Goal: Task Accomplishment & Management: Use online tool/utility

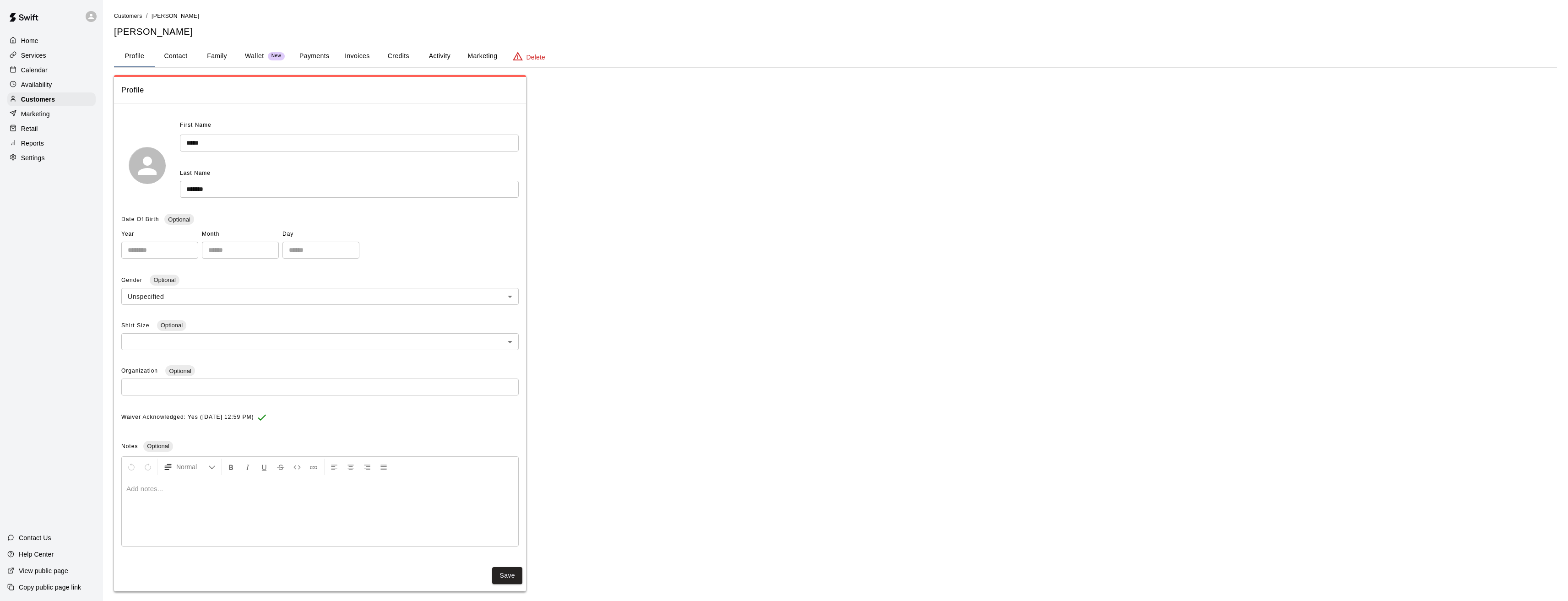
click at [214, 56] on button "Family" at bounding box center [217, 56] width 41 height 22
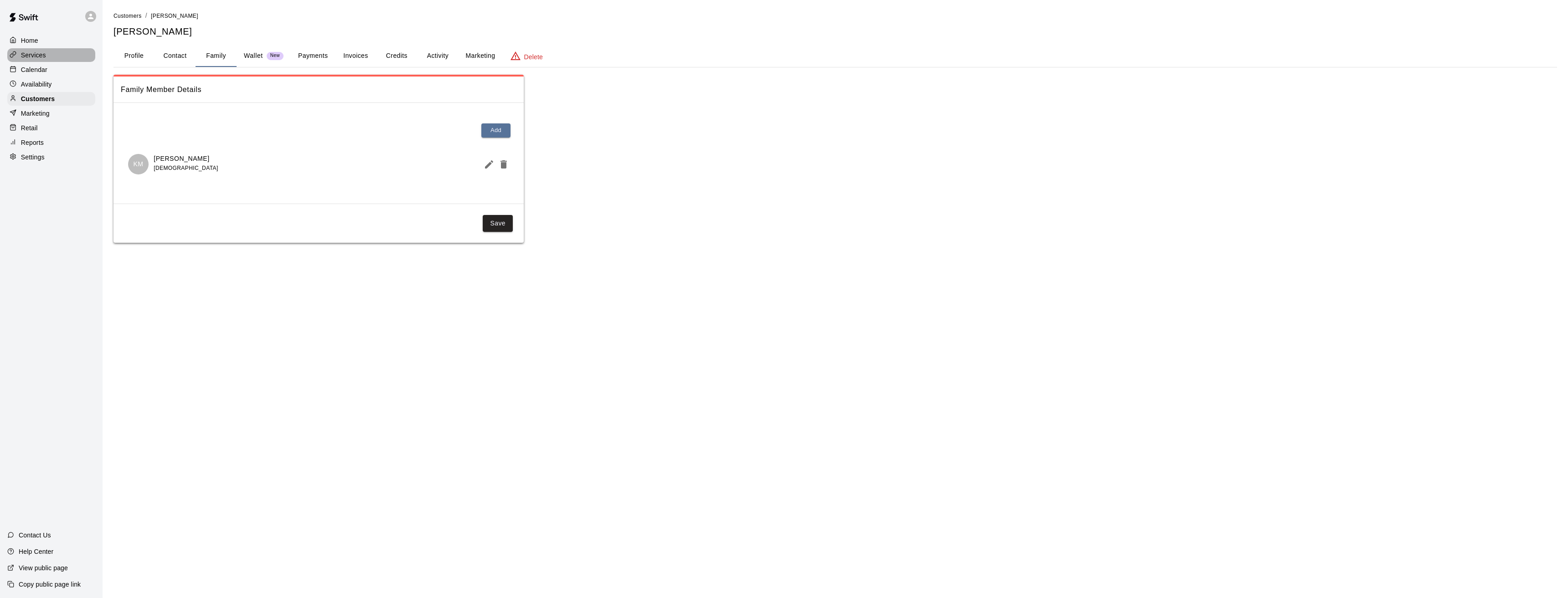
click at [26, 57] on p "Services" at bounding box center [33, 55] width 25 height 9
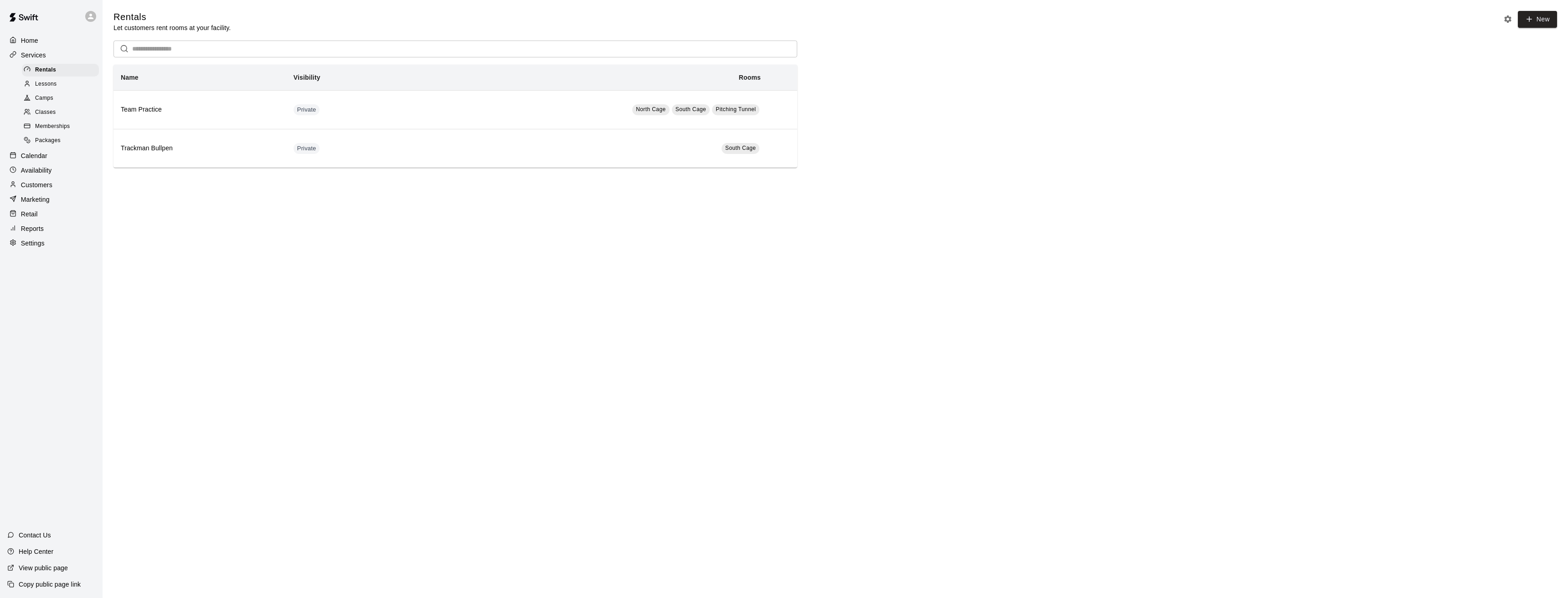
click at [47, 129] on span "Memberships" at bounding box center [52, 127] width 34 height 9
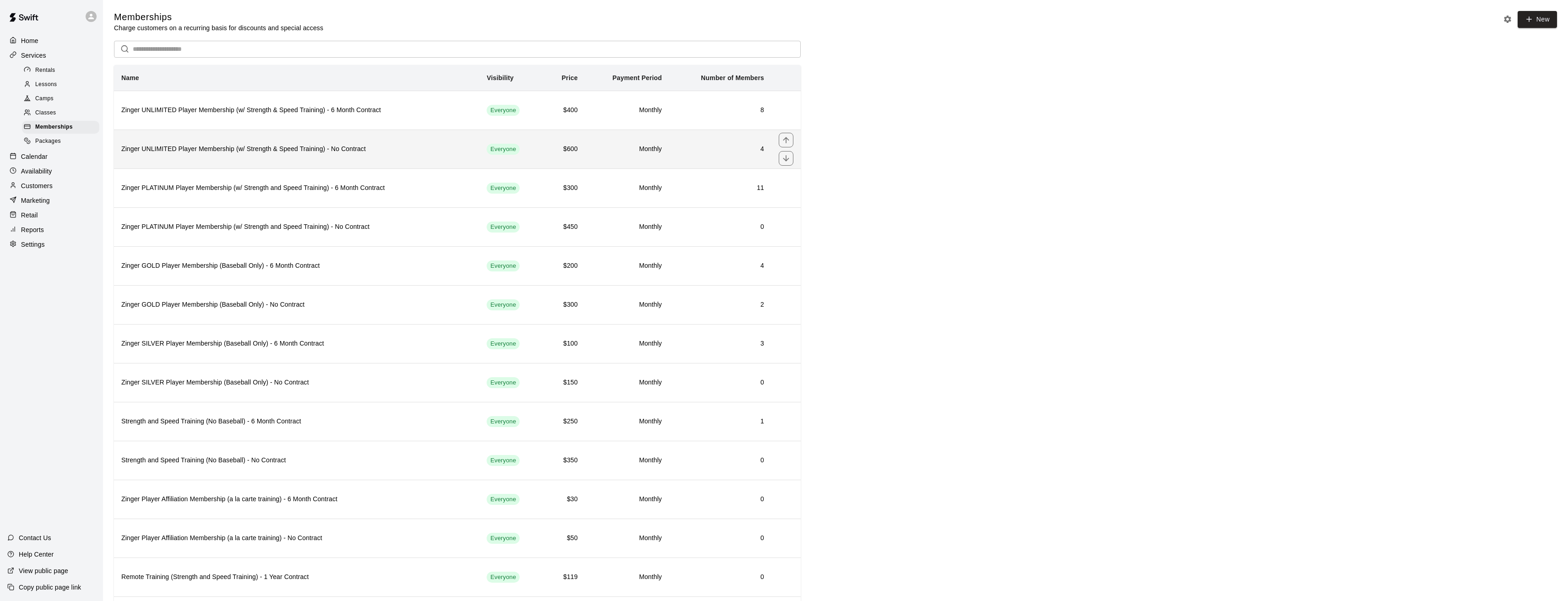
click at [202, 149] on h6 "Zinger UNLIMITED Player Membership (w/ Strength & Speed Training) - No Contract" at bounding box center [297, 149] width 351 height 10
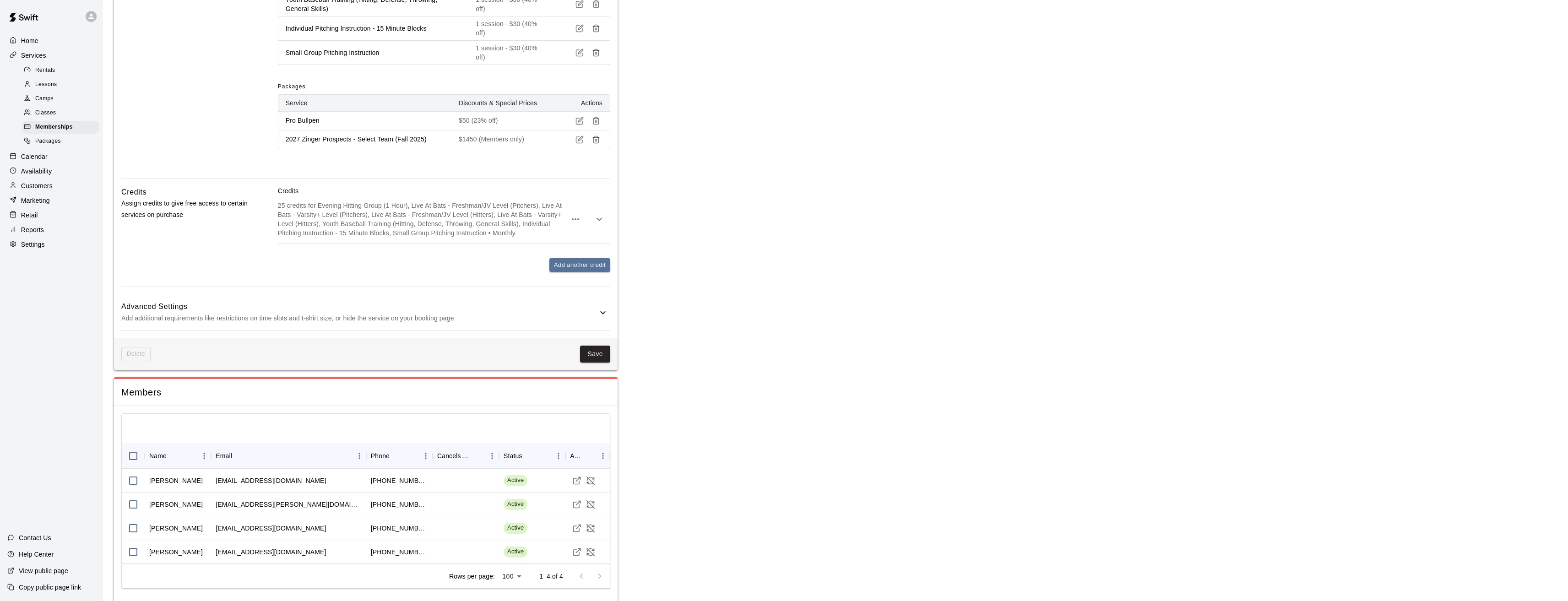
scroll to position [803, 0]
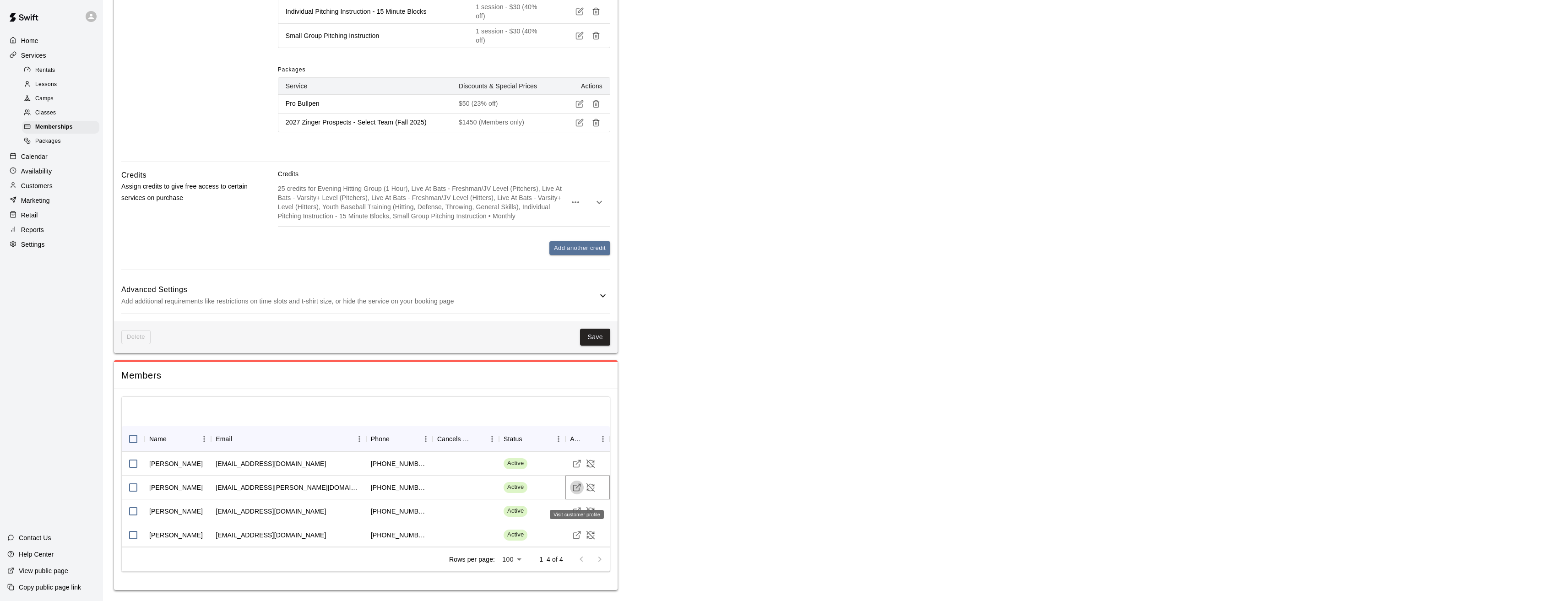
click at [574, 488] on icon "Visit customer profile" at bounding box center [577, 488] width 9 height 9
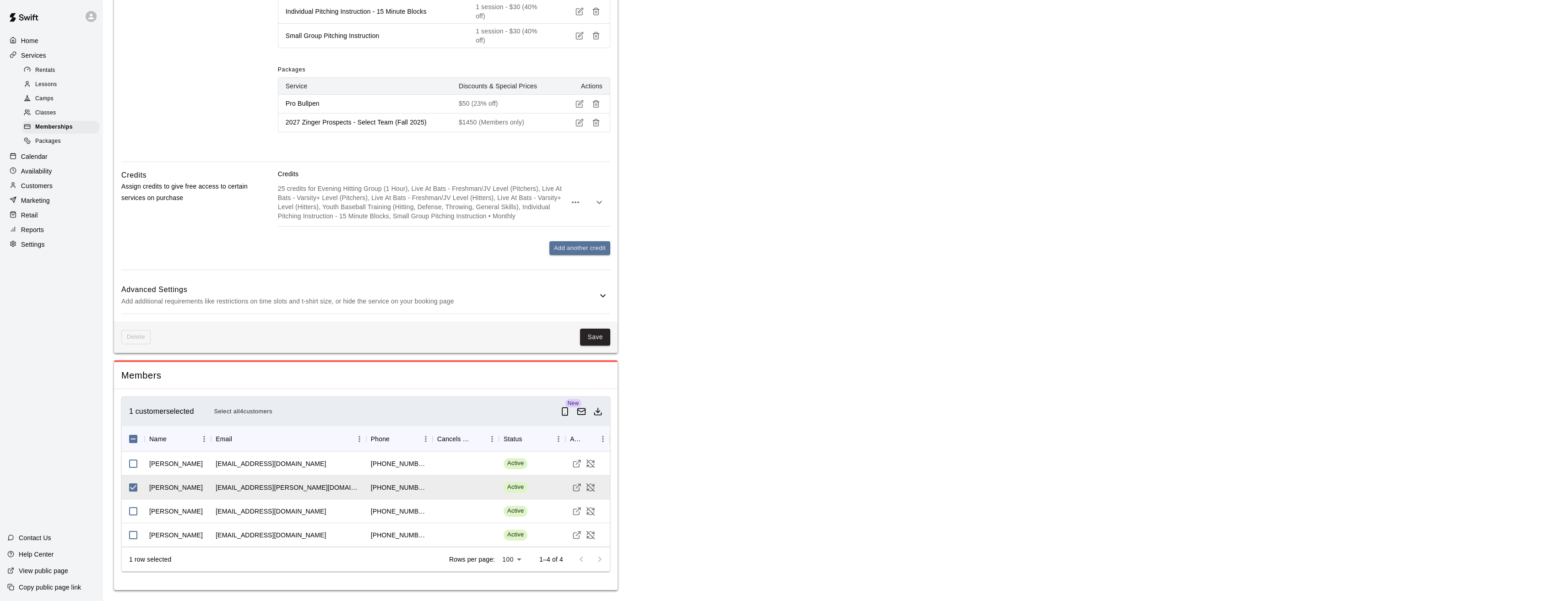
click at [38, 189] on p "Customers" at bounding box center [36, 186] width 31 height 9
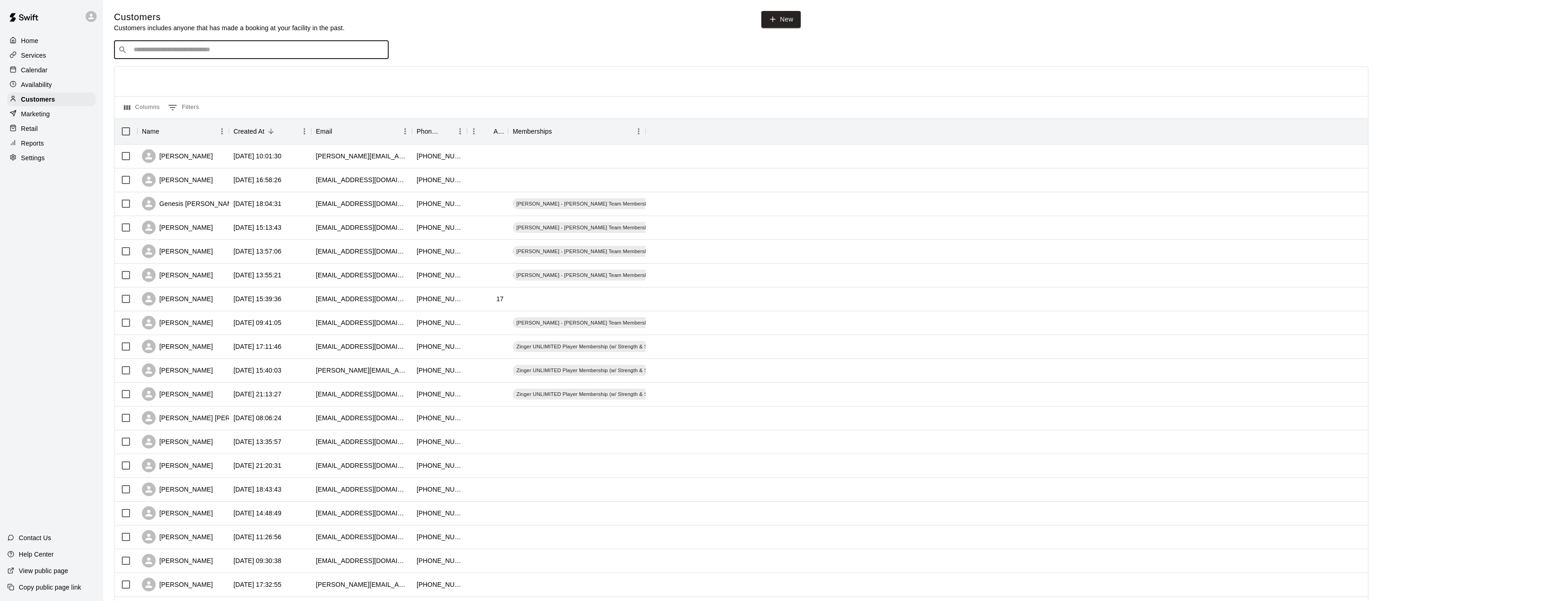
click at [193, 53] on input "Search customers by name or email" at bounding box center [258, 50] width 253 height 9
type input "*******"
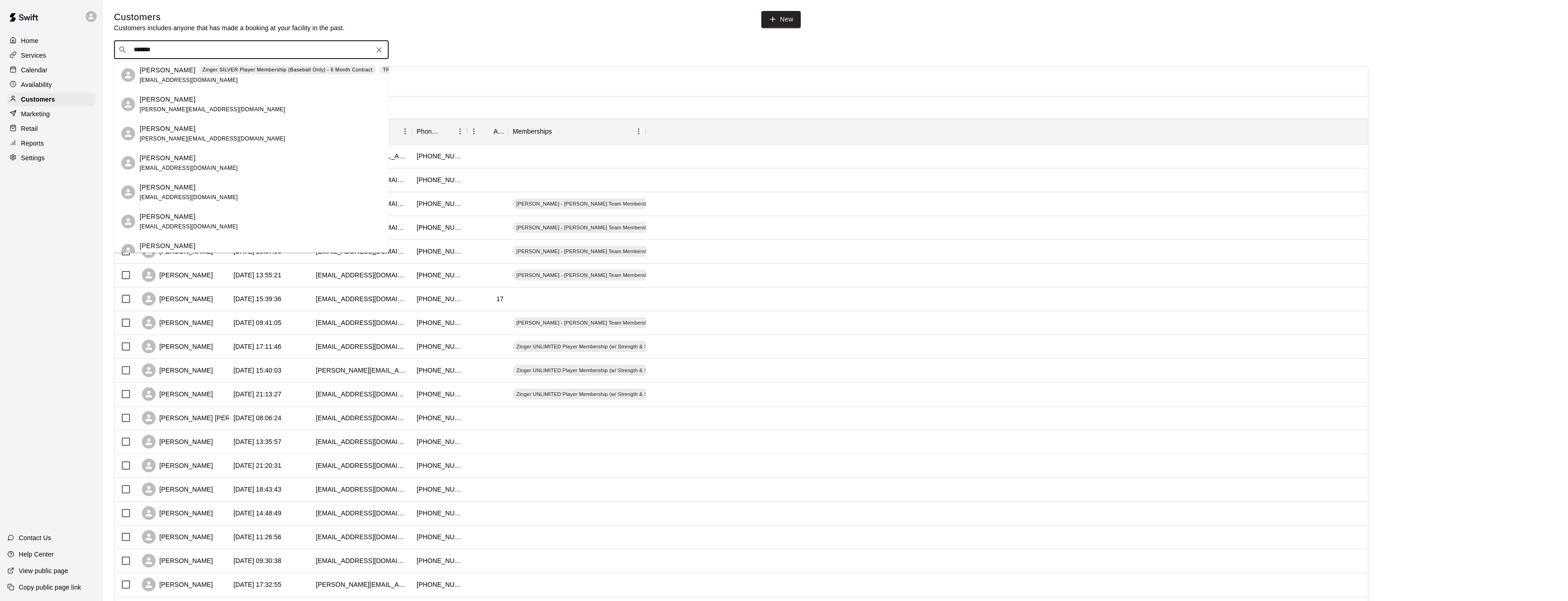
click at [166, 73] on p "Ken Andrews" at bounding box center [167, 70] width 56 height 10
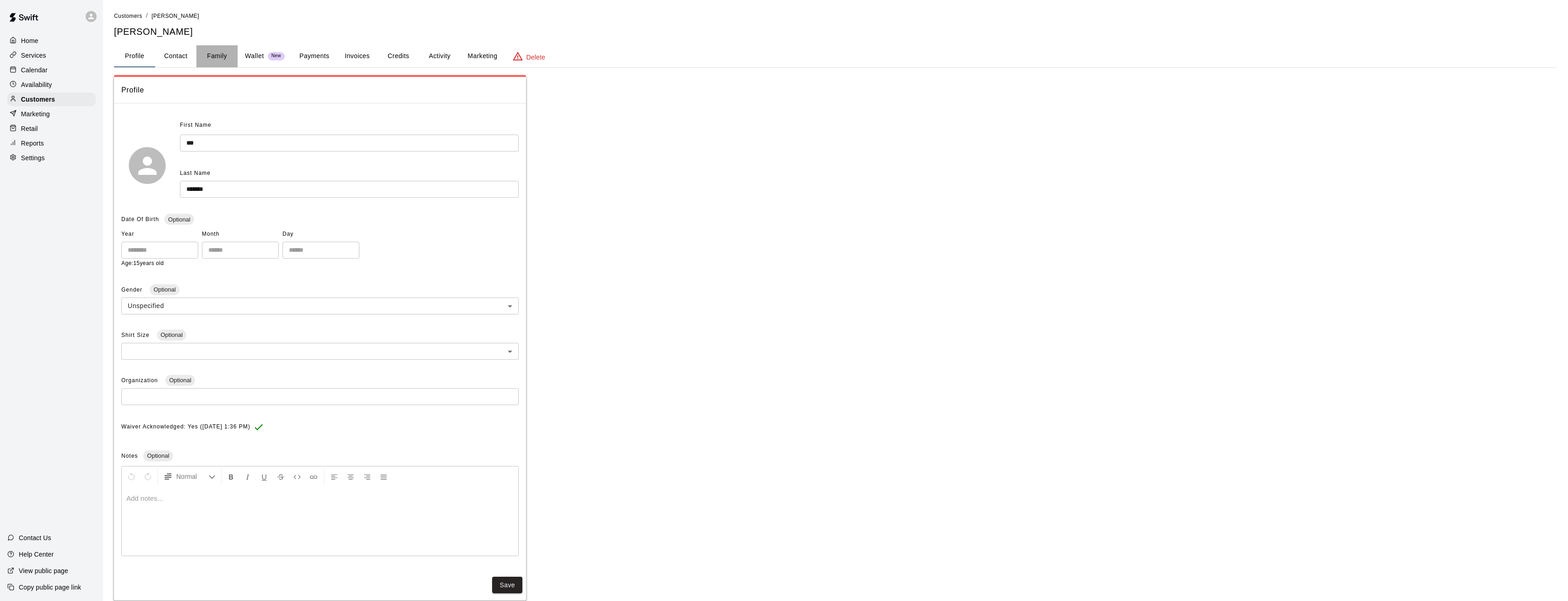
click at [216, 56] on button "Family" at bounding box center [217, 56] width 41 height 22
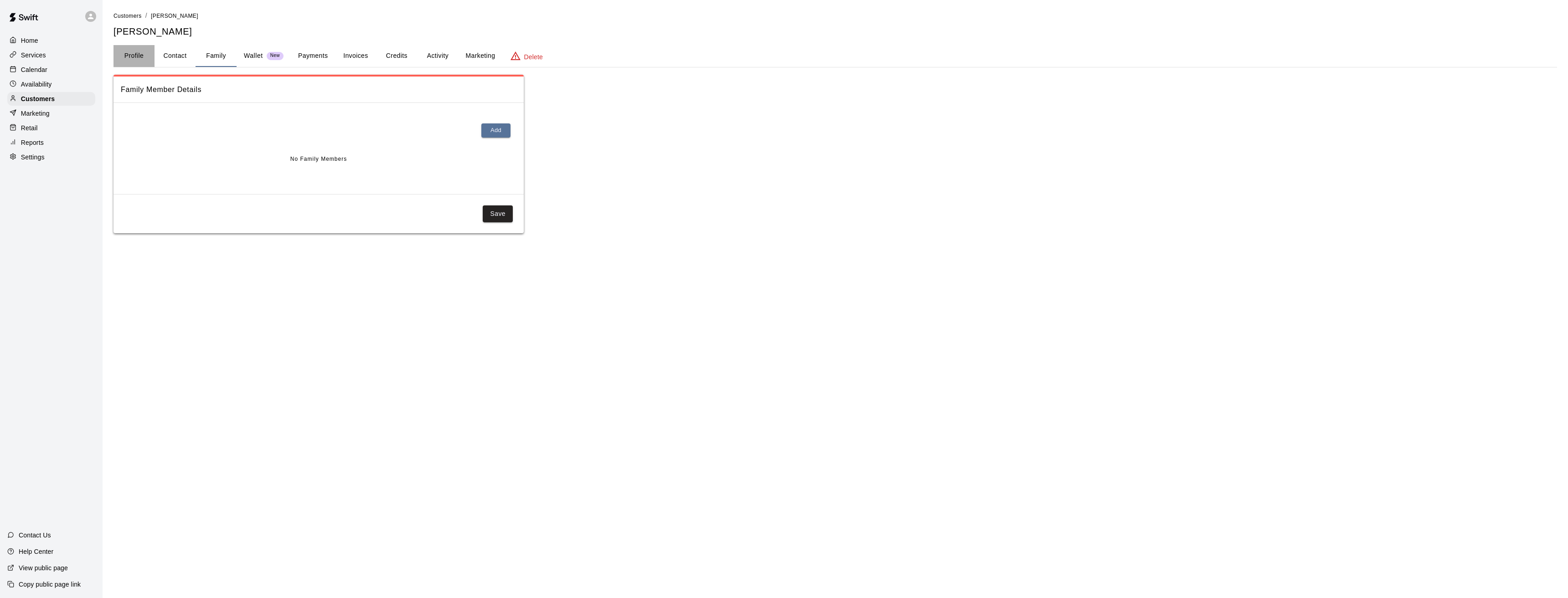
click at [139, 55] on button "Profile" at bounding box center [134, 56] width 41 height 22
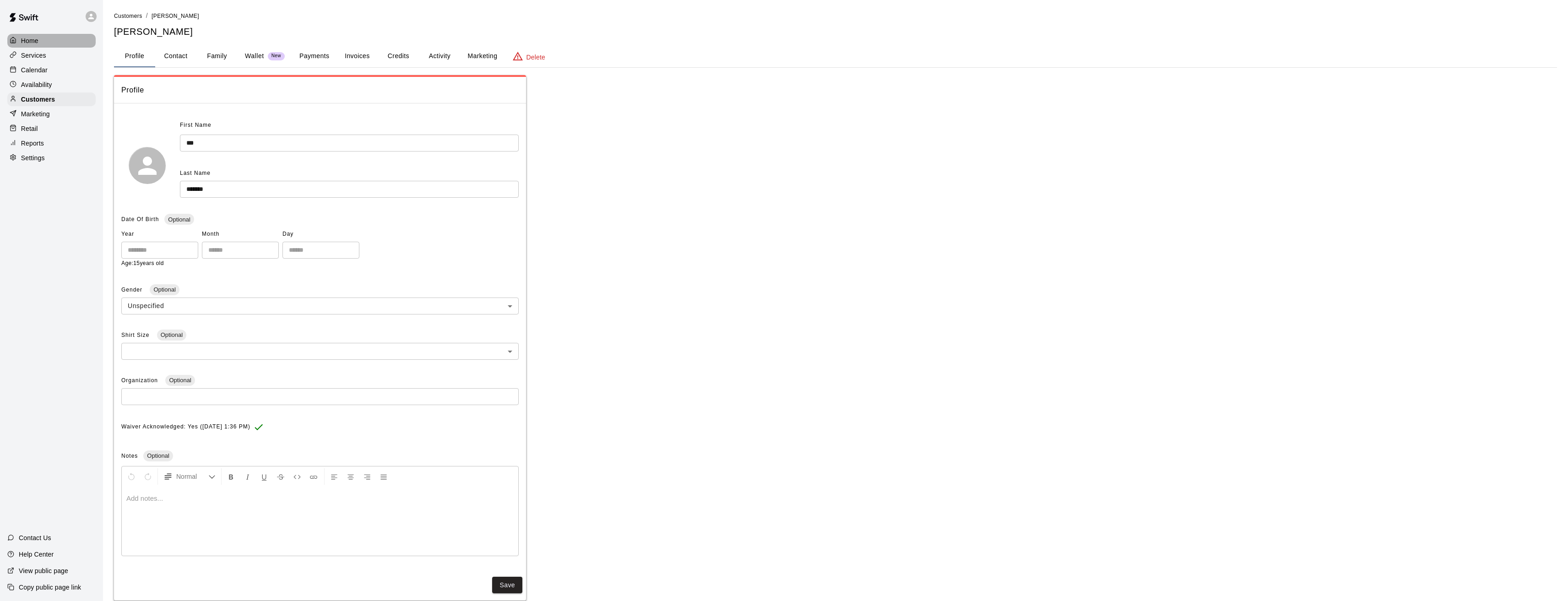
click at [28, 42] on p "Home" at bounding box center [29, 41] width 17 height 9
click at [311, 58] on button "Payments" at bounding box center [314, 56] width 44 height 22
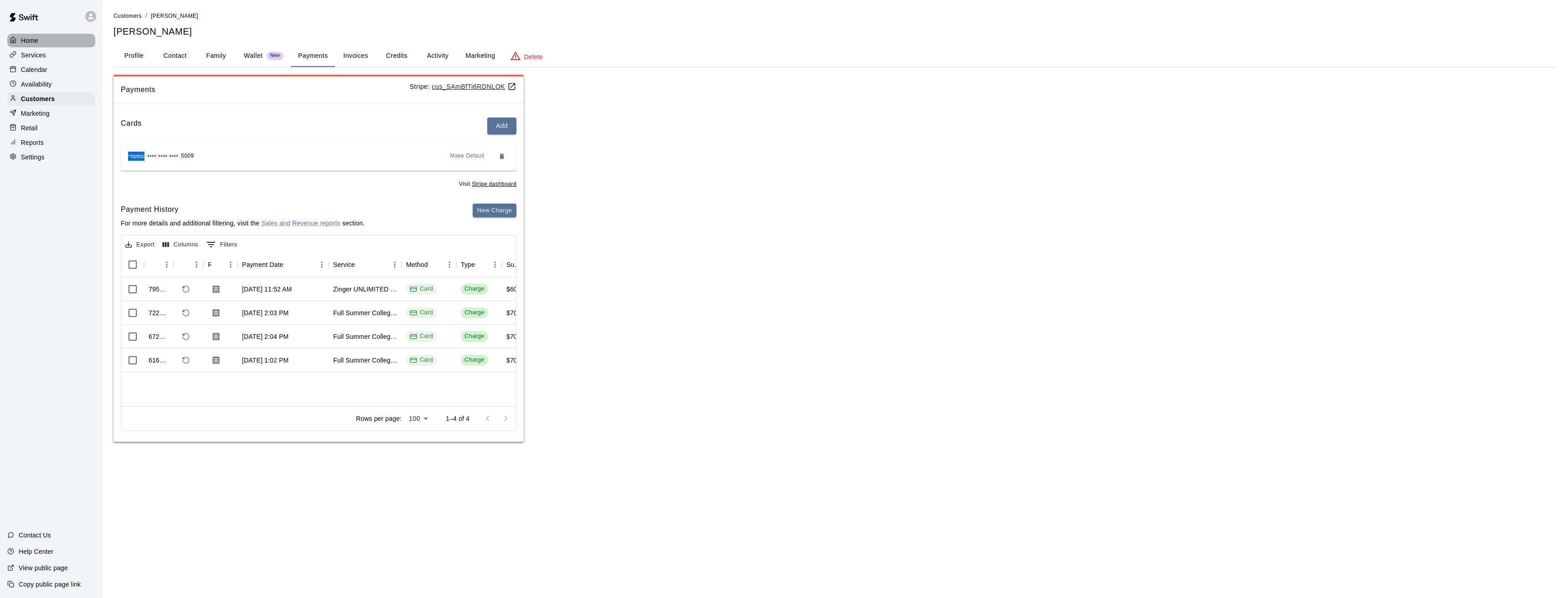
click at [25, 43] on p "Home" at bounding box center [29, 41] width 17 height 9
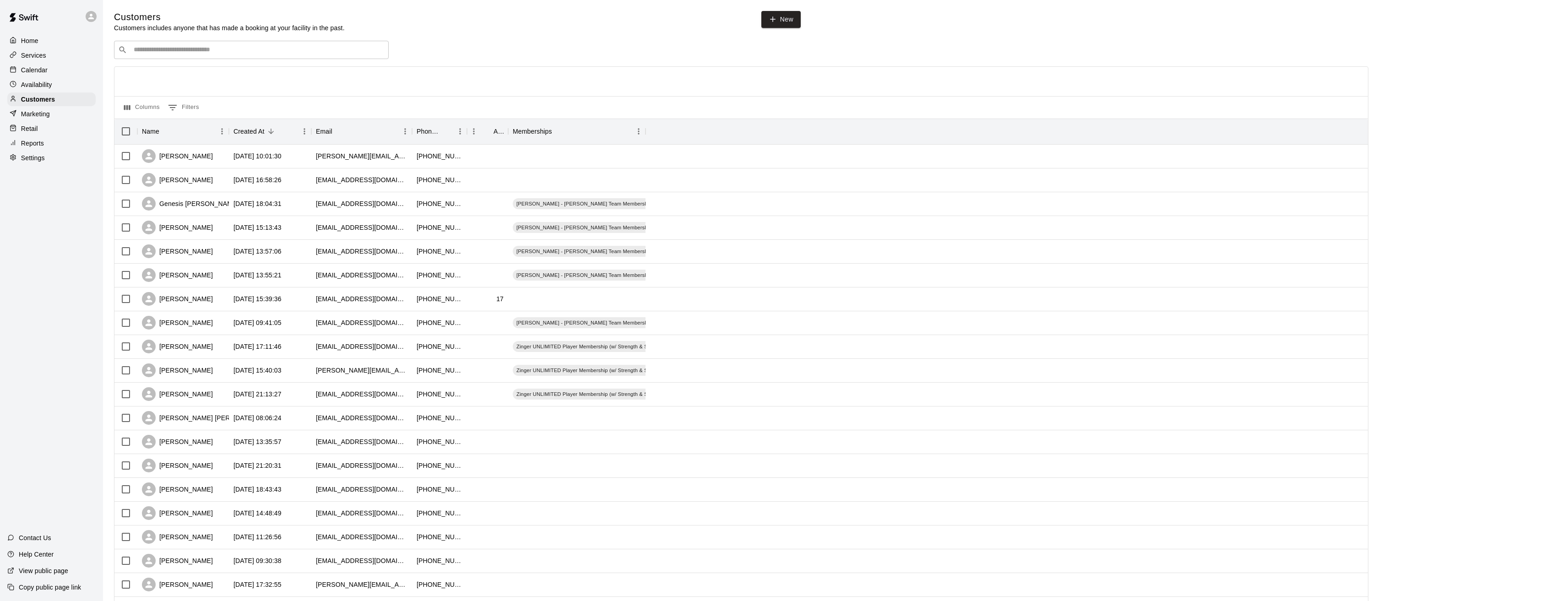
click at [37, 57] on p "Services" at bounding box center [33, 55] width 25 height 9
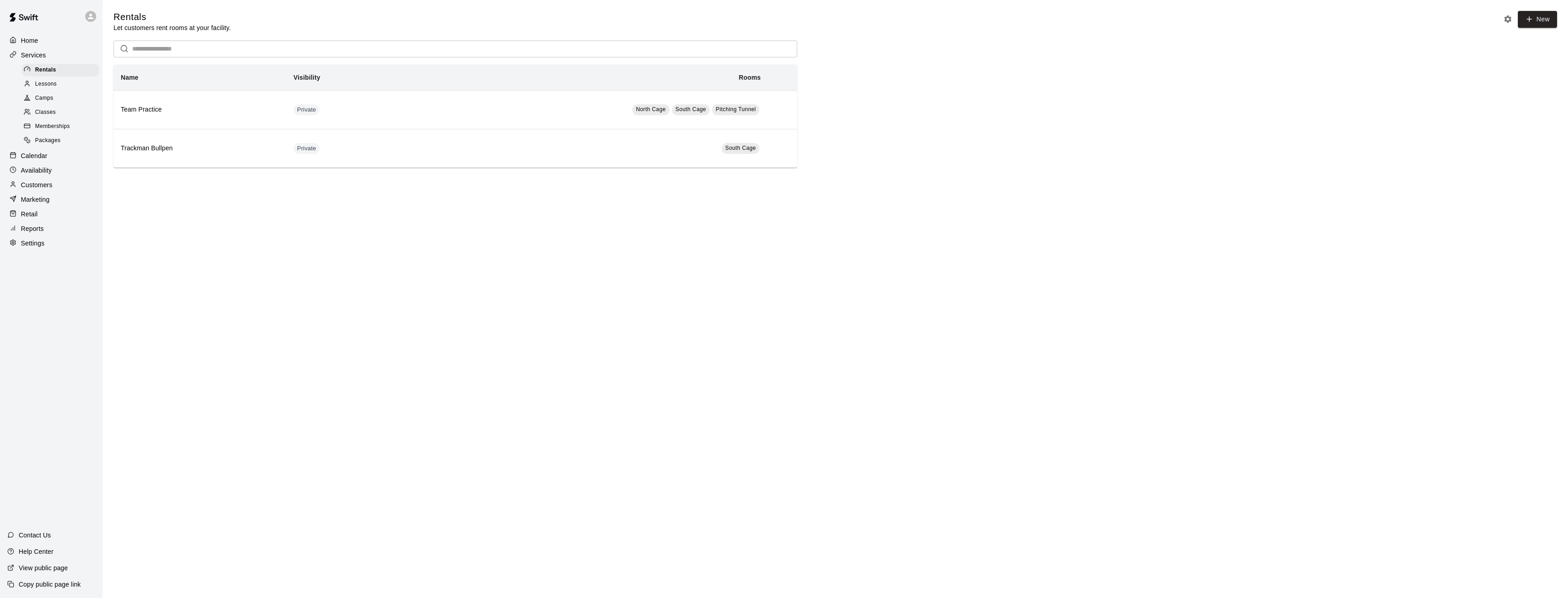
click at [47, 129] on span "Memberships" at bounding box center [52, 127] width 34 height 9
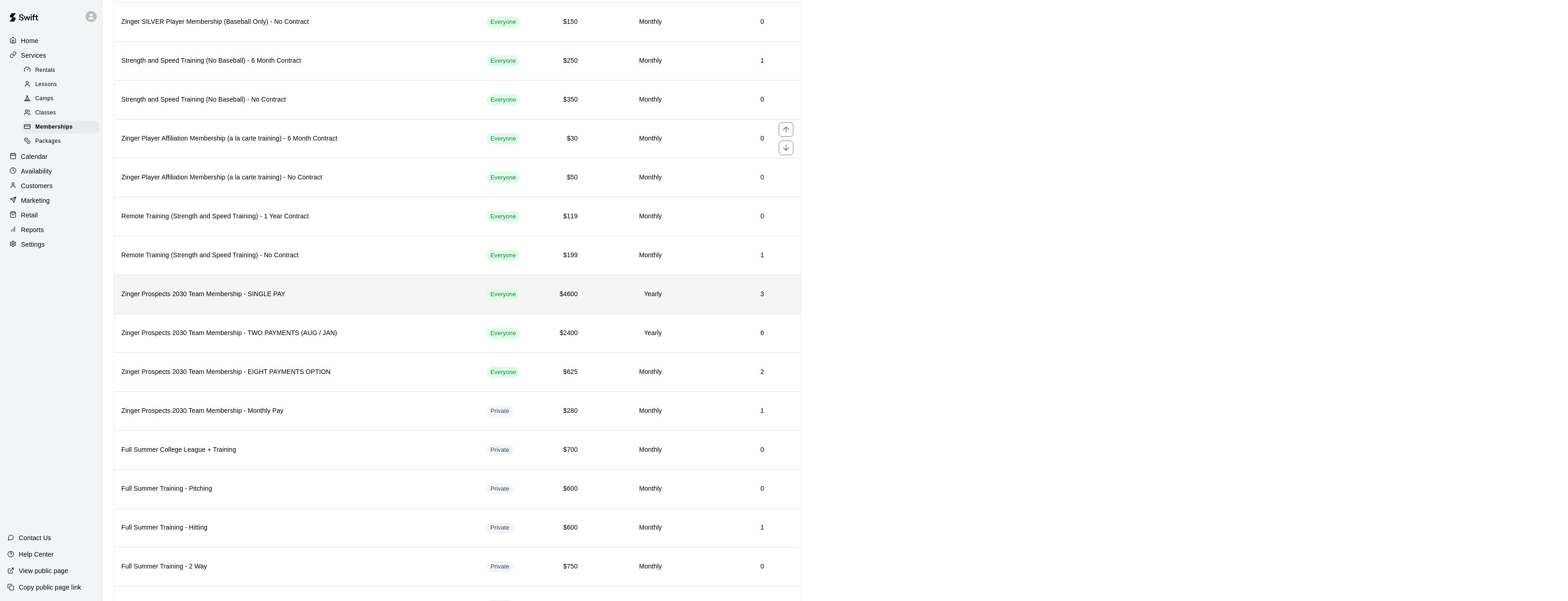
scroll to position [366, 0]
click at [178, 292] on h6 "Zinger Prospects 2030 Team Membership - SINGLE PAY" at bounding box center [297, 289] width 351 height 10
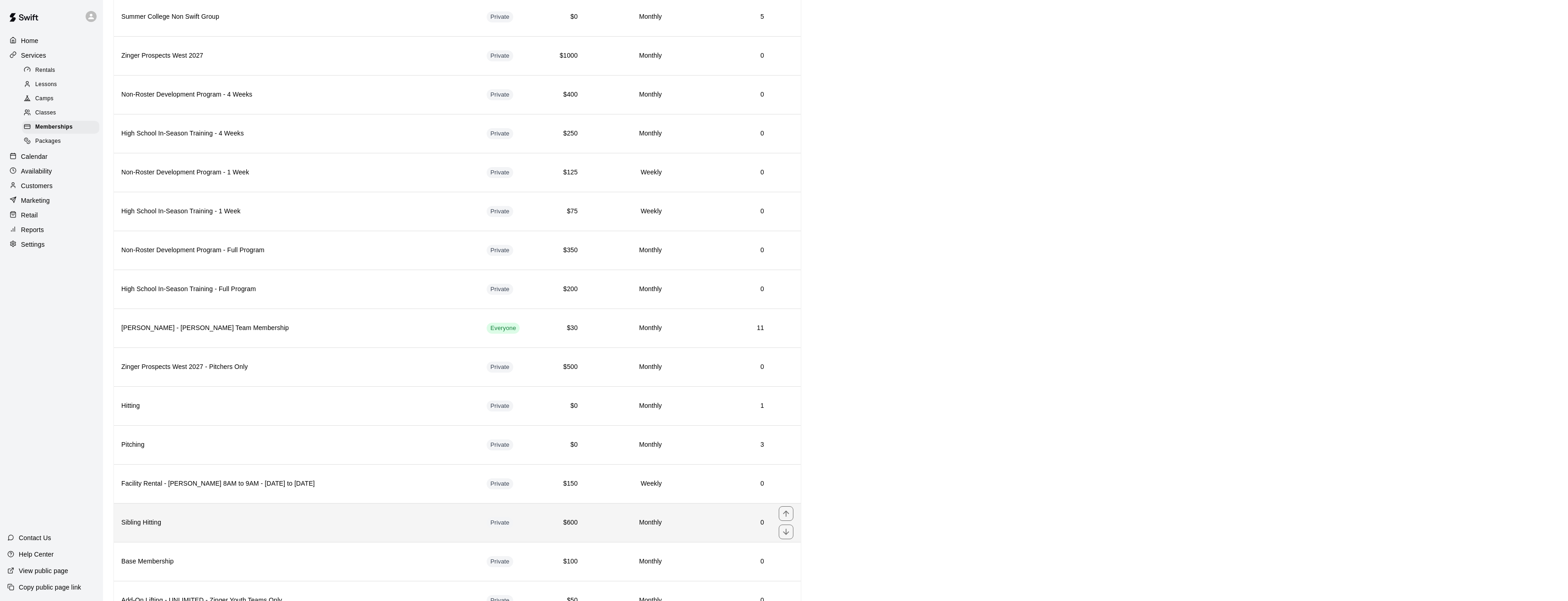
scroll to position [1307, 0]
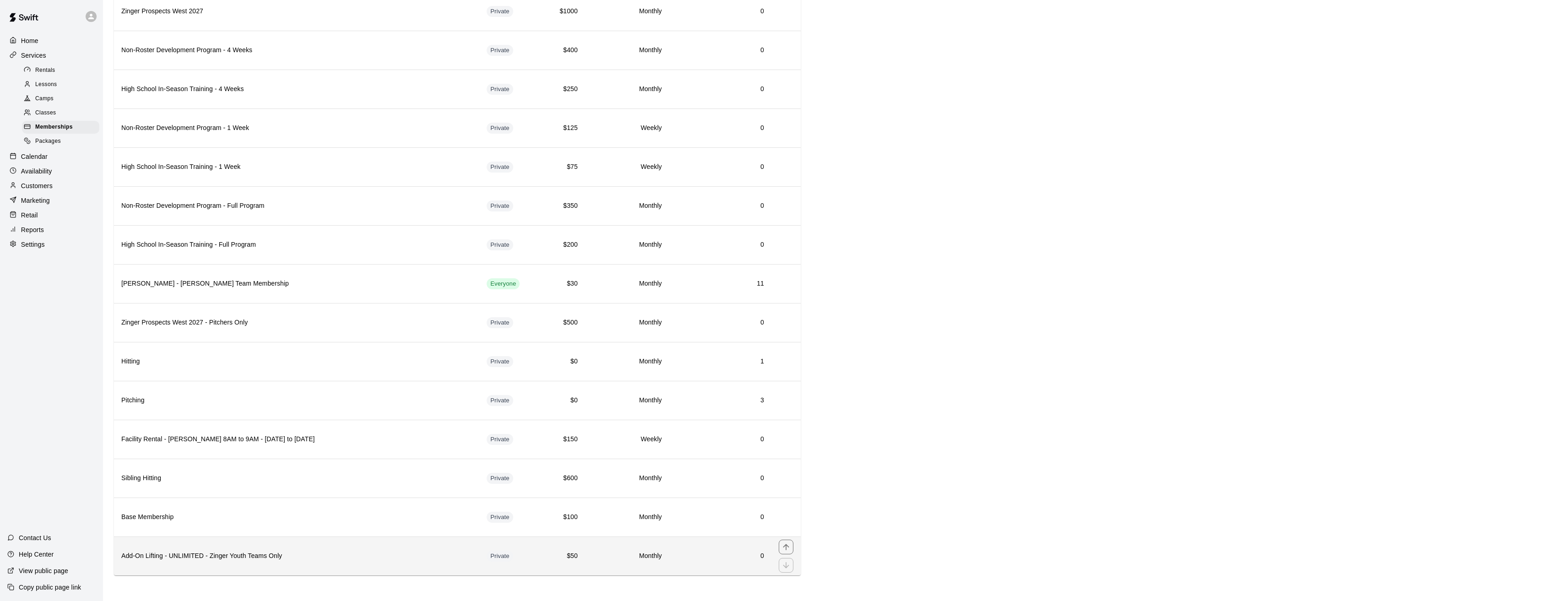
click at [358, 554] on h6 "Add-On Lifting - UNLIMITED - Zinger Youth Teams Only" at bounding box center [297, 556] width 351 height 10
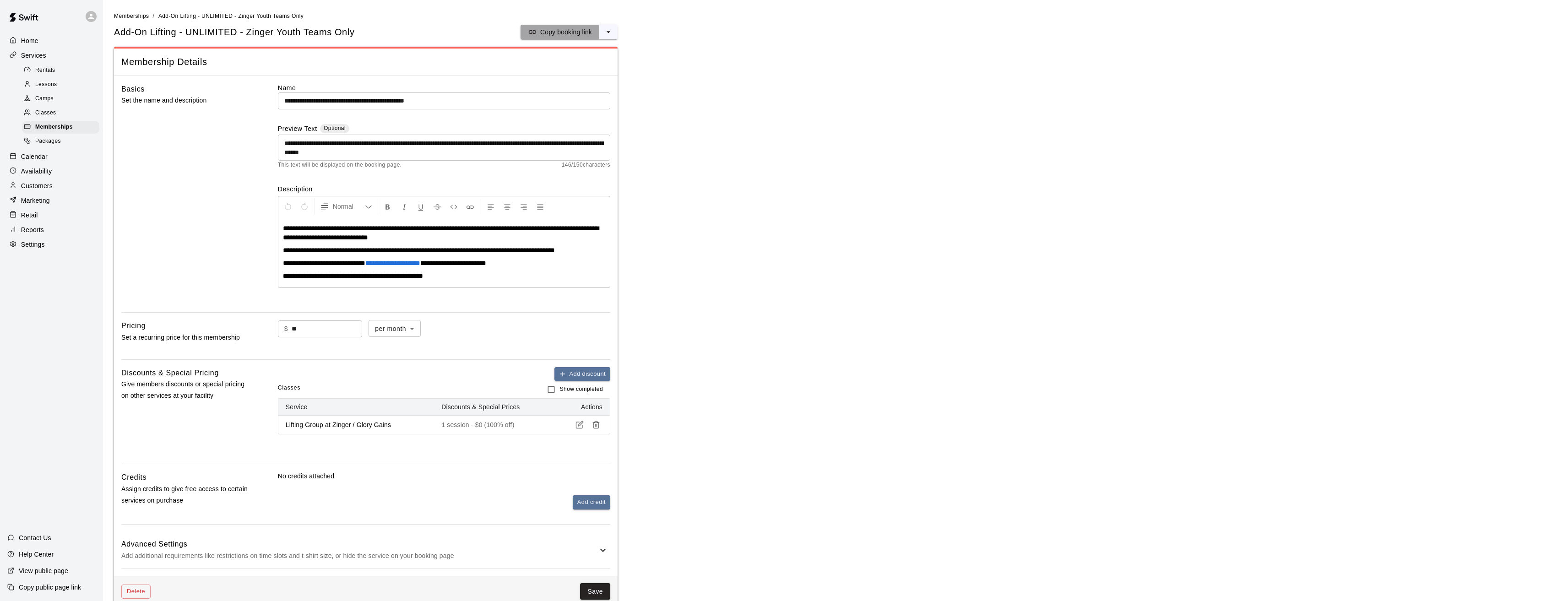
click at [556, 33] on p "Copy booking link" at bounding box center [566, 32] width 52 height 9
